Goal: Contribute content: Add original content to the website for others to see

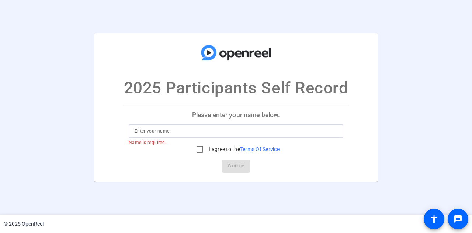
click at [154, 129] on input at bounding box center [236, 130] width 203 height 9
type input "[PERSON_NAME]"
click at [199, 149] on input "I agree to the Terms Of Service" at bounding box center [199, 149] width 15 height 15
checkbox input "true"
click at [229, 162] on span "Continue" at bounding box center [236, 165] width 16 height 11
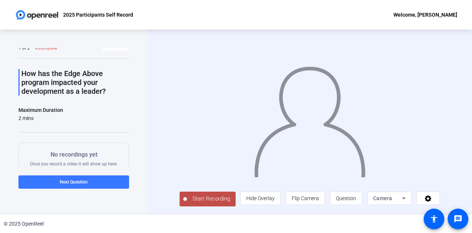
scroll to position [76, 0]
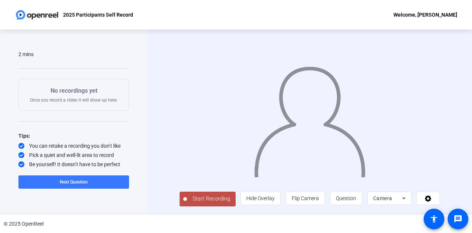
click at [206, 200] on span "Start Recording" at bounding box center [211, 198] width 49 height 8
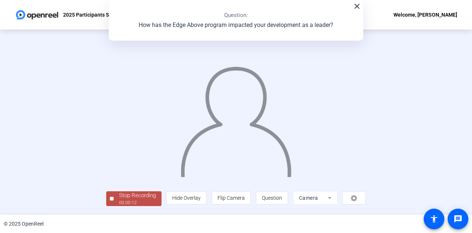
click at [146, 199] on div "Stop Recording" at bounding box center [137, 195] width 37 height 8
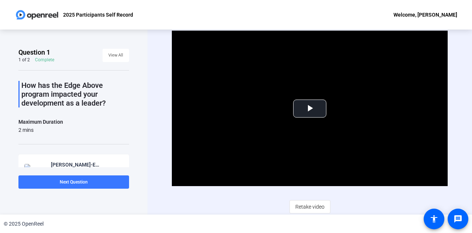
scroll to position [46, 0]
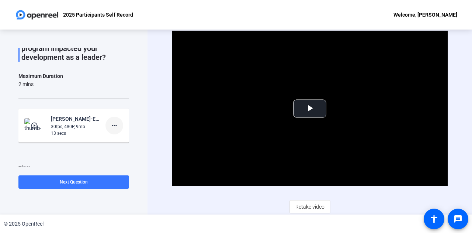
click at [114, 128] on mat-icon "more_horiz" at bounding box center [114, 125] width 9 height 9
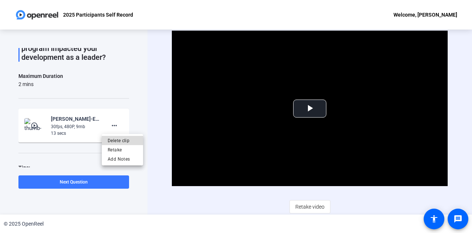
click at [115, 141] on span "Delete clip" at bounding box center [122, 140] width 29 height 9
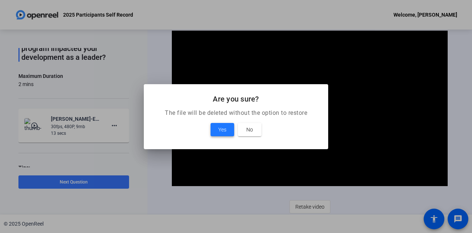
click at [218, 126] on span "Yes" at bounding box center [222, 129] width 8 height 9
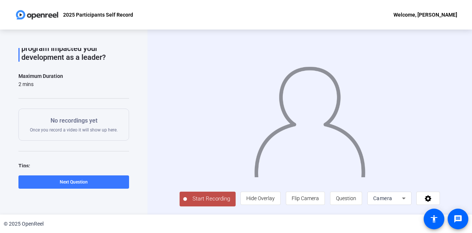
click at [199, 203] on span "Start Recording" at bounding box center [211, 198] width 49 height 8
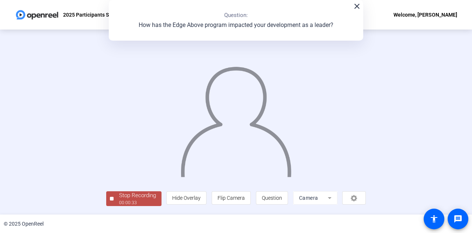
scroll to position [37, 0]
click at [114, 200] on span "Stop Recording 00:00:34" at bounding box center [138, 198] width 48 height 15
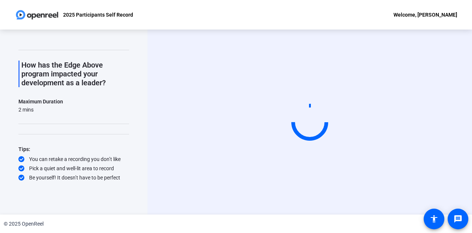
scroll to position [0, 0]
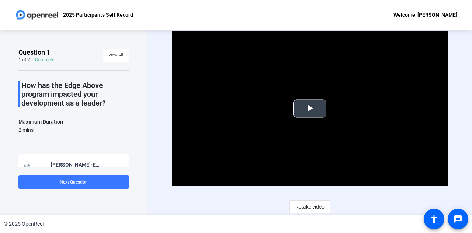
click at [310, 108] on span "Video Player" at bounding box center [310, 108] width 0 height 0
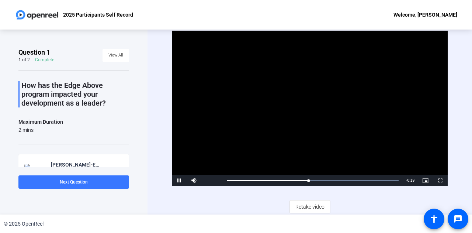
click at [255, 207] on div "Video Player is loading. Play Video Pause Mute 100% Current Time 0:16 / Duratio…" at bounding box center [310, 122] width 276 height 182
click at [179, 180] on span "Video Player" at bounding box center [179, 180] width 15 height 0
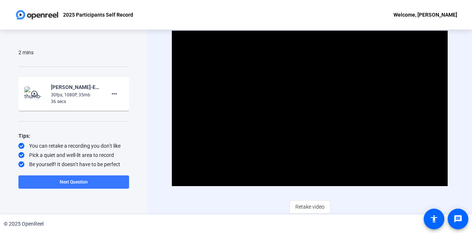
scroll to position [77, 0]
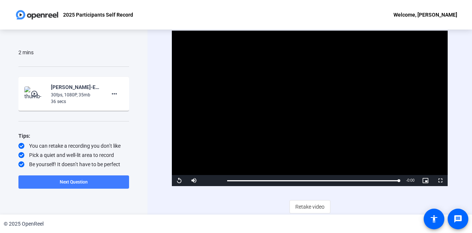
click at [94, 184] on span at bounding box center [73, 182] width 111 height 18
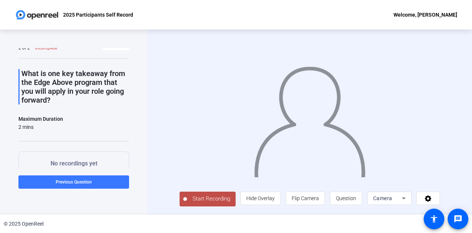
scroll to position [0, 0]
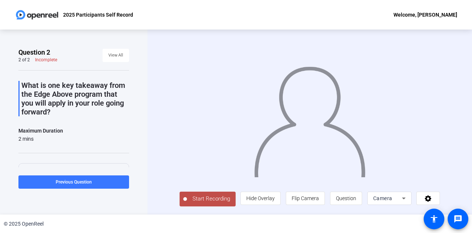
click at [196, 199] on span "Start Recording" at bounding box center [211, 198] width 49 height 8
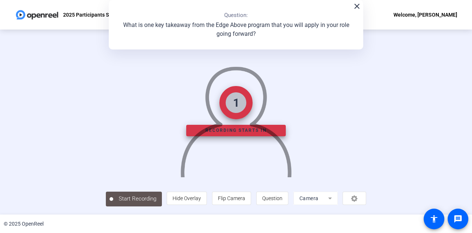
scroll to position [37, 0]
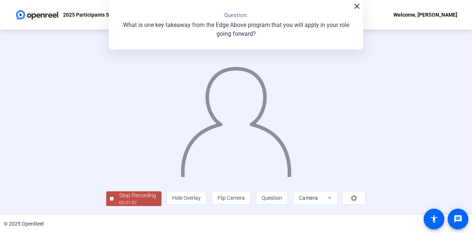
click at [119, 199] on div "Stop Recording" at bounding box center [137, 195] width 37 height 8
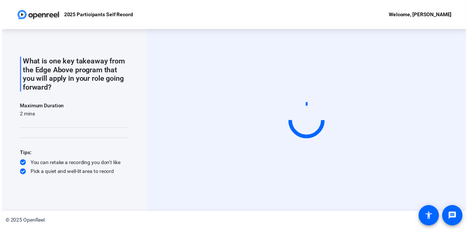
scroll to position [29, 0]
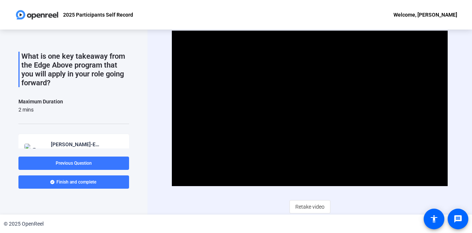
click at [316, 223] on div "© 2025 OpenReel" at bounding box center [236, 223] width 472 height 18
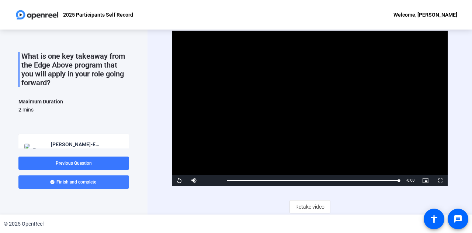
click at [100, 180] on span at bounding box center [73, 182] width 111 height 18
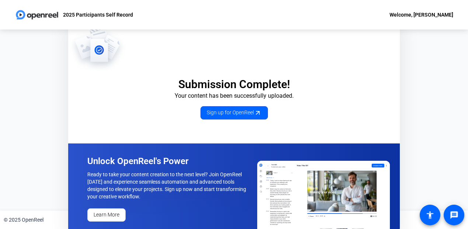
scroll to position [8, 0]
